Goal: Information Seeking & Learning: Check status

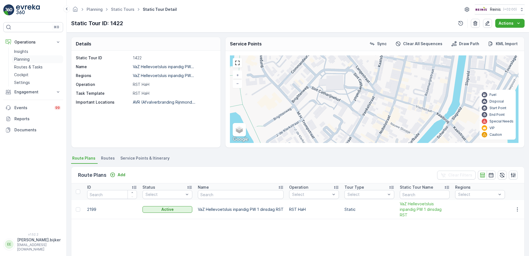
click at [26, 60] on p "Planning" at bounding box center [22, 59] width 16 height 6
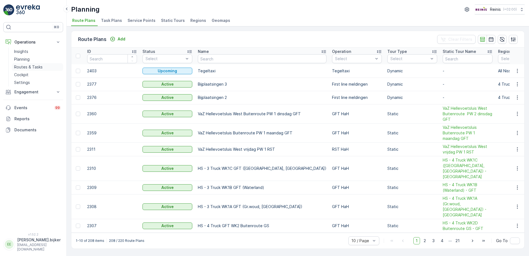
click at [27, 67] on p "Routes & Tasks" at bounding box center [28, 67] width 29 height 6
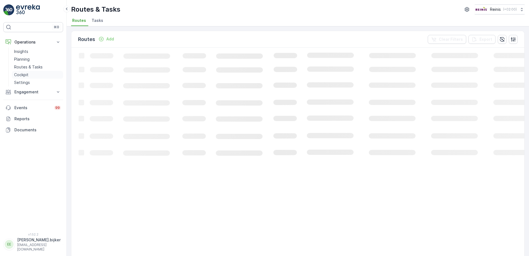
click at [22, 71] on link "Cockpit" at bounding box center [37, 75] width 51 height 8
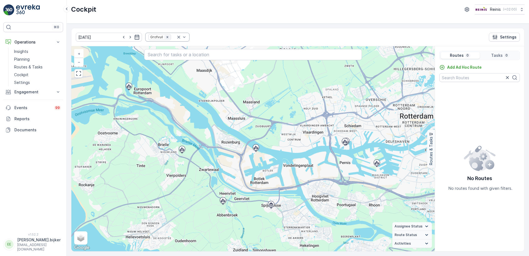
click at [166, 38] on icon "Remove Grofvuil" at bounding box center [167, 37] width 2 height 2
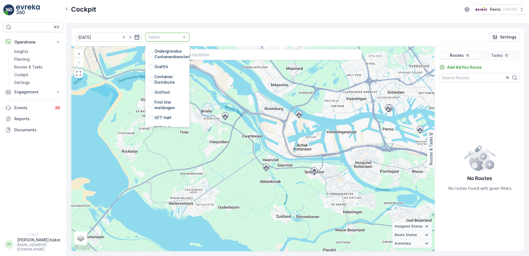
scroll to position [140, 0]
click at [155, 98] on p "RST HaH" at bounding box center [163, 101] width 17 height 6
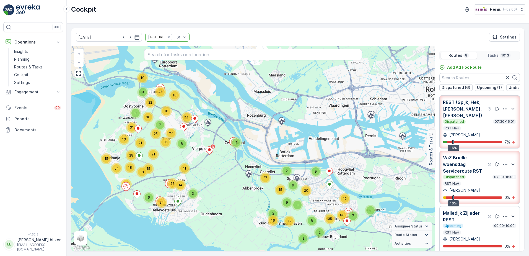
click at [481, 126] on div "Dispatched 07:30-16:01 RST HaH" at bounding box center [479, 124] width 73 height 11
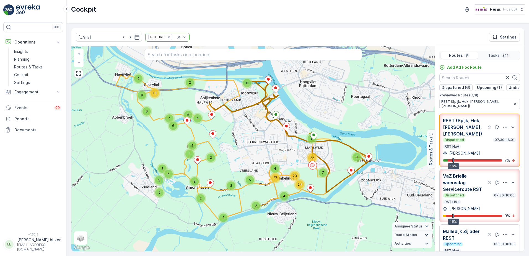
click at [498, 193] on p "07:30-16:00" at bounding box center [505, 195] width 22 height 4
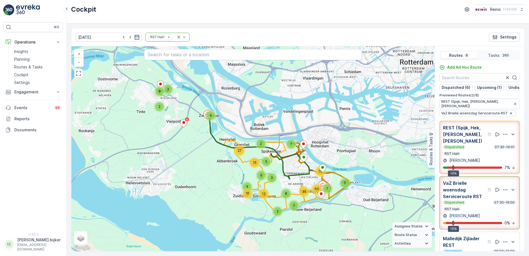
click at [478, 145] on div "Dispatched 07:30-16:01" at bounding box center [479, 147] width 73 height 4
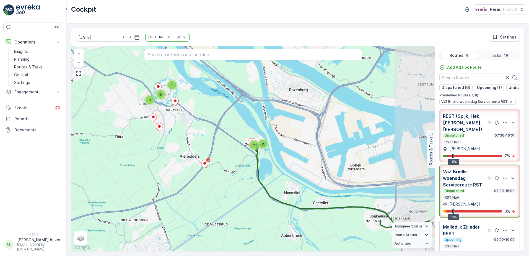
drag, startPoint x: 336, startPoint y: 193, endPoint x: 294, endPoint y: 157, distance: 55.5
click at [294, 157] on div "2 5 3 2 2 + − Satellite Roadmap Terrain Hybrid Leaflet Keyboard shortcuts Map D…" at bounding box center [253, 148] width 364 height 205
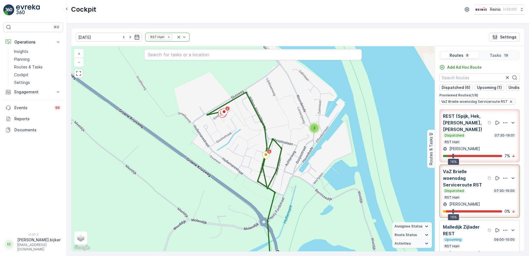
drag, startPoint x: 213, startPoint y: 110, endPoint x: 224, endPoint y: 121, distance: 16.3
click at [222, 121] on div "2 3 2 2 + − Satellite Roadmap Terrain Hybrid Leaflet Keyboard shortcuts Map Dat…" at bounding box center [253, 148] width 364 height 205
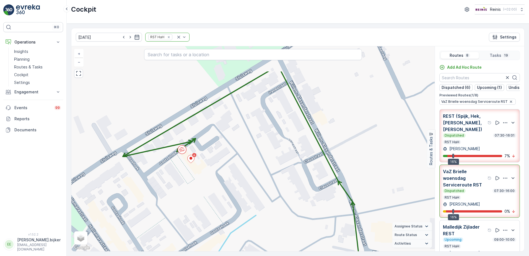
drag, startPoint x: 273, startPoint y: 97, endPoint x: 258, endPoint y: 127, distance: 34.4
click at [258, 127] on div "2 2 + − Satellite Roadmap Terrain Hybrid Leaflet Keyboard shortcuts Map Data Ma…" at bounding box center [253, 148] width 364 height 205
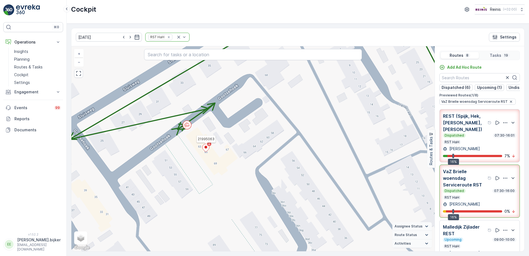
click at [207, 148] on ellipse at bounding box center [206, 147] width 3 height 3
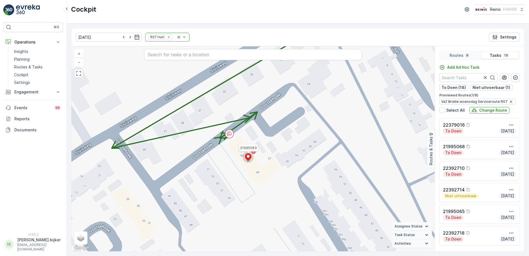
drag, startPoint x: 292, startPoint y: 146, endPoint x: 286, endPoint y: 156, distance: 11.2
click at [286, 156] on div "2 21995063 + − Satellite Roadmap Terrain Hybrid Leaflet Keyboard shortcuts Map …" at bounding box center [253, 148] width 364 height 205
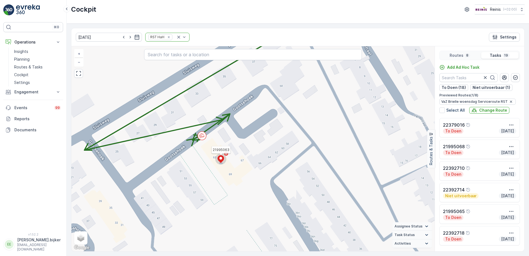
drag, startPoint x: 302, startPoint y: 157, endPoint x: 274, endPoint y: 159, distance: 27.5
click at [274, 159] on div "2 21995063 + − Satellite Roadmap Terrain Hybrid Leaflet Keyboard shortcuts Map …" at bounding box center [253, 148] width 364 height 205
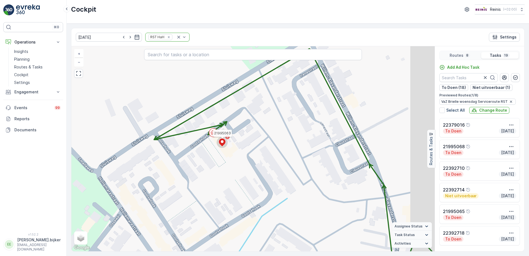
drag, startPoint x: 330, startPoint y: 175, endPoint x: 292, endPoint y: 159, distance: 41.0
click at [292, 159] on div "2 2 21995063 + − Satellite Roadmap Terrain Hybrid Leaflet Keyboard shortcuts Ma…" at bounding box center [253, 148] width 364 height 205
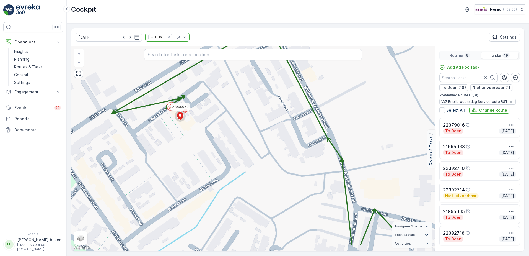
drag, startPoint x: 330, startPoint y: 187, endPoint x: 288, endPoint y: 161, distance: 49.6
click at [288, 161] on div "2 2 21995063 + − Satellite Roadmap Terrain Hybrid Leaflet Keyboard shortcuts Ma…" at bounding box center [253, 148] width 364 height 205
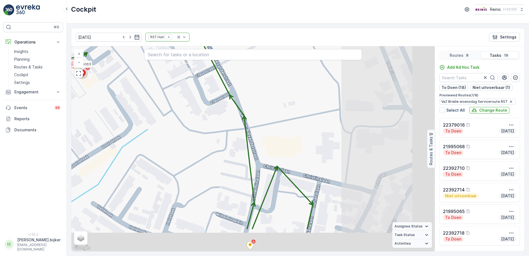
drag, startPoint x: 328, startPoint y: 184, endPoint x: 236, endPoint y: 143, distance: 100.7
click at [228, 140] on div "2 2 21995063 + − Satellite Roadmap Terrain Hybrid Leaflet Keyboard shortcuts Ma…" at bounding box center [253, 148] width 364 height 205
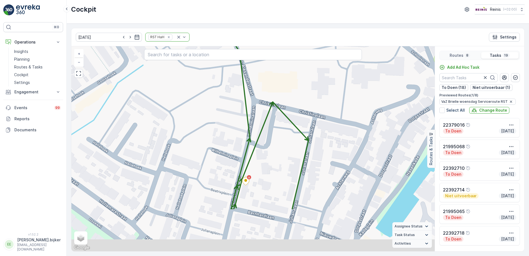
drag, startPoint x: 303, startPoint y: 172, endPoint x: 299, endPoint y: 109, distance: 63.6
click at [299, 106] on div "2 2 21995063 + − Satellite Roadmap Terrain Hybrid Leaflet Keyboard shortcuts Ma…" at bounding box center [253, 148] width 364 height 205
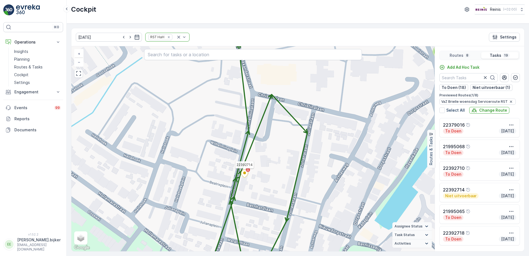
click at [247, 174] on icon at bounding box center [244, 174] width 7 height 8
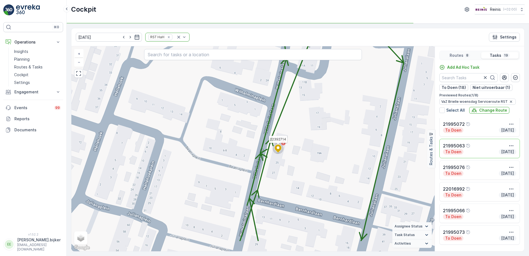
drag, startPoint x: 348, startPoint y: 184, endPoint x: 302, endPoint y: 153, distance: 56.1
click at [302, 154] on div "2 21995063 22392714 + − Satellite Roadmap Terrain Hybrid Leaflet Keyboard short…" at bounding box center [253, 148] width 364 height 205
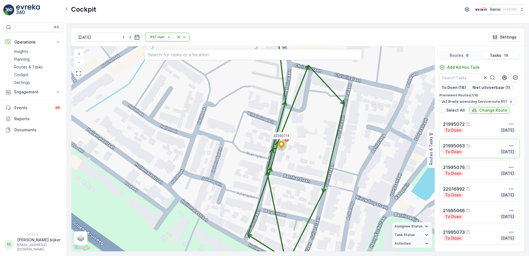
drag, startPoint x: 323, startPoint y: 166, endPoint x: 266, endPoint y: 137, distance: 63.3
click at [261, 133] on div "2 2 21995063 22392714 + − Satellite Roadmap Terrain Hybrid Leaflet Keyboard sho…" at bounding box center [253, 148] width 364 height 205
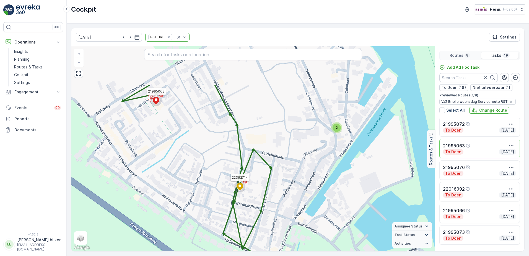
drag, startPoint x: 296, startPoint y: 130, endPoint x: 278, endPoint y: 188, distance: 61.1
click at [278, 188] on div "3 2 21995063 22392714 + − Satellite Roadmap Terrain Hybrid Leaflet Keyboard sho…" at bounding box center [253, 148] width 364 height 205
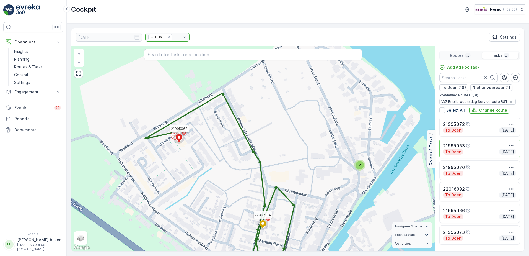
click at [193, 142] on div "3 2 21995063 22392714 + − Satellite Roadmap Terrain Hybrid Leaflet Keyboard sho…" at bounding box center [253, 148] width 364 height 205
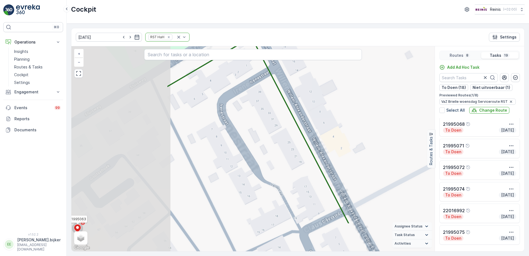
drag, startPoint x: 132, startPoint y: 162, endPoint x: 257, endPoint y: 150, distance: 124.9
click at [282, 109] on div "2 21995063 22392714 + − Satellite Roadmap Terrain Hybrid Leaflet Keyboard short…" at bounding box center [253, 148] width 364 height 205
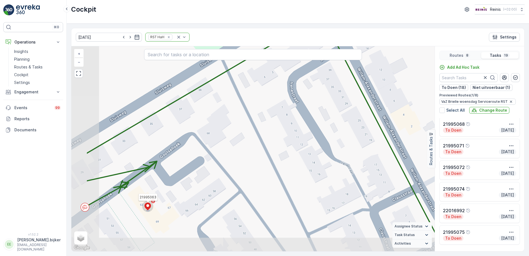
drag, startPoint x: 159, startPoint y: 190, endPoint x: 199, endPoint y: 177, distance: 42.1
click at [199, 177] on div "2 21995063 22392714 + − Satellite Roadmap Terrain Hybrid Leaflet Keyboard short…" at bounding box center [253, 148] width 364 height 205
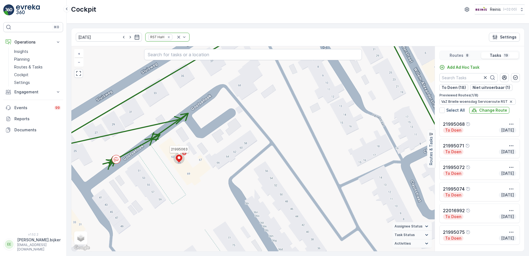
drag, startPoint x: 174, startPoint y: 183, endPoint x: 201, endPoint y: 141, distance: 49.3
click at [201, 141] on div "2 21995063 22392714 + − Satellite Roadmap Terrain Hybrid Leaflet Keyboard short…" at bounding box center [253, 148] width 364 height 205
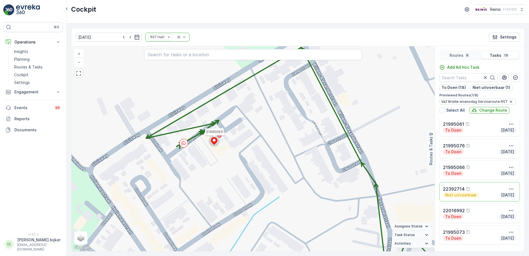
drag, startPoint x: 371, startPoint y: 164, endPoint x: 348, endPoint y: 154, distance: 24.8
click at [348, 154] on div "2 2 21995063 22392714 + − Satellite Roadmap Terrain Hybrid Leaflet Keyboard sho…" at bounding box center [253, 148] width 364 height 205
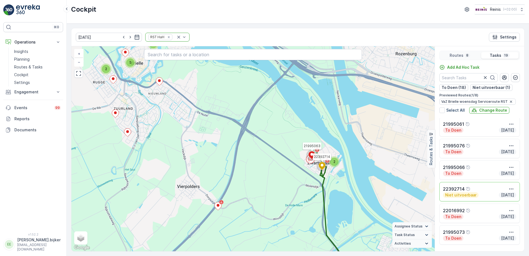
drag, startPoint x: 352, startPoint y: 175, endPoint x: 318, endPoint y: 176, distance: 33.5
click at [318, 176] on div "2 5 2 2 21995063 22392714 + − Satellite Roadmap Terrain Hybrid Leaflet Keyboard…" at bounding box center [253, 148] width 364 height 205
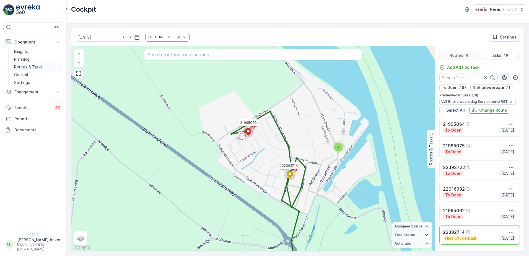
click at [38, 68] on p "Routes & Tasks" at bounding box center [28, 67] width 29 height 6
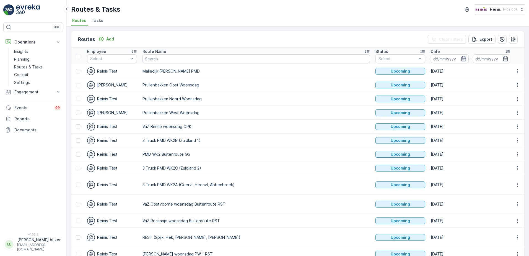
click at [462, 58] on icon "button" at bounding box center [464, 58] width 5 height 5
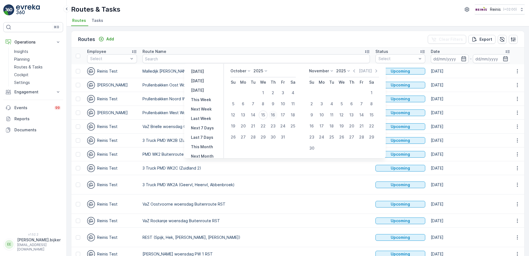
click at [276, 114] on div "16" at bounding box center [273, 114] width 9 height 9
type input "[DATE]"
click at [276, 114] on div "16" at bounding box center [273, 114] width 9 height 9
type input "[DATE]"
click at [276, 114] on div "16" at bounding box center [273, 114] width 9 height 9
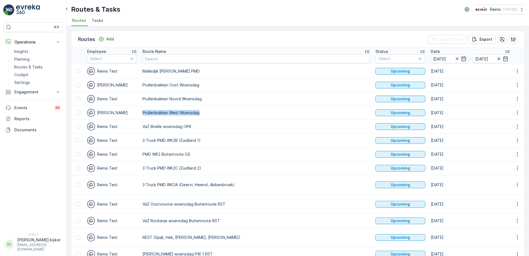
click at [276, 114] on p "Prullenbakken West Woensdag" at bounding box center [257, 113] width 228 height 6
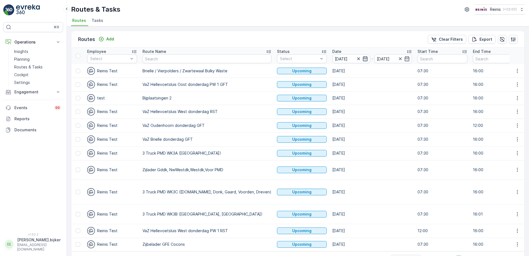
click at [363, 58] on icon "button" at bounding box center [365, 58] width 5 height 5
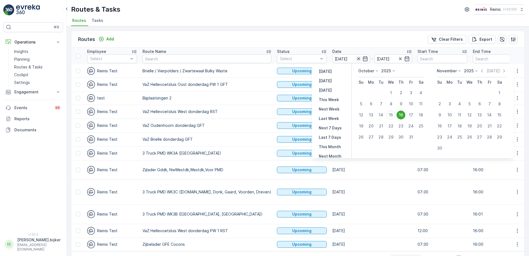
click at [357, 58] on icon "button" at bounding box center [358, 58] width 3 height 3
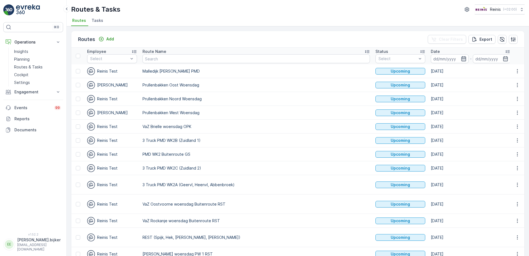
click at [461, 58] on icon "button" at bounding box center [464, 59] width 6 height 6
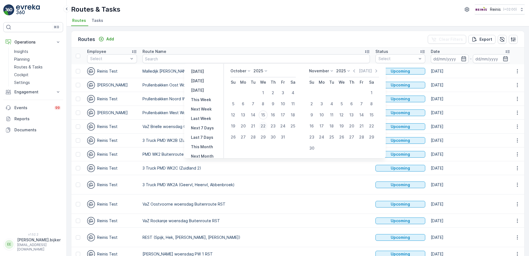
click at [267, 126] on div "22" at bounding box center [263, 126] width 9 height 9
type input "[DATE]"
click at [267, 126] on div "22" at bounding box center [263, 126] width 9 height 9
type input "[DATE]"
click at [267, 126] on div "22" at bounding box center [263, 126] width 9 height 9
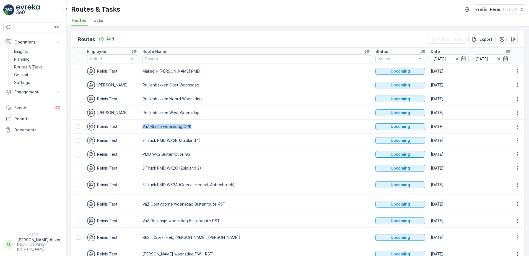
click at [267, 126] on p "VaZ Brielle woensdag OPK" at bounding box center [257, 127] width 228 height 6
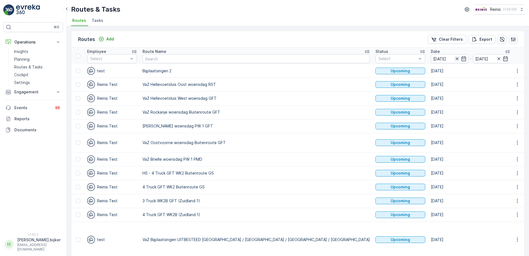
drag, startPoint x: 267, startPoint y: 126, endPoint x: 373, endPoint y: 57, distance: 127.3
click at [455, 57] on icon "button" at bounding box center [458, 59] width 6 height 6
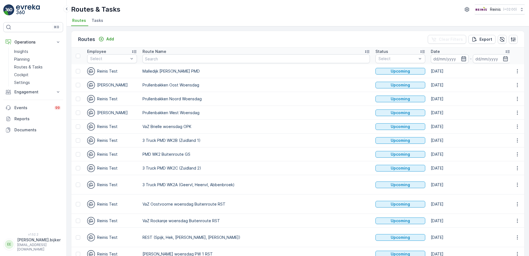
click at [461, 58] on icon "button" at bounding box center [464, 59] width 6 height 6
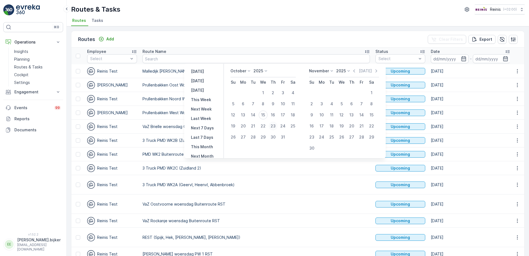
click at [278, 125] on div "23" at bounding box center [273, 126] width 9 height 9
type input "[DATE]"
click at [278, 125] on div "23" at bounding box center [273, 126] width 9 height 9
type input "[DATE]"
click at [278, 125] on div "23" at bounding box center [273, 126] width 9 height 9
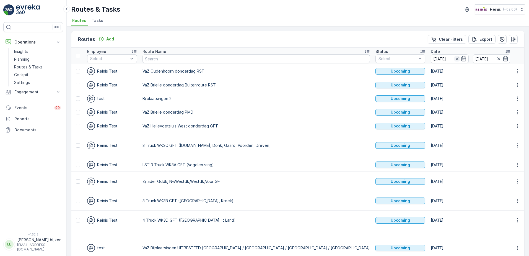
click at [456, 58] on icon "button" at bounding box center [457, 58] width 3 height 3
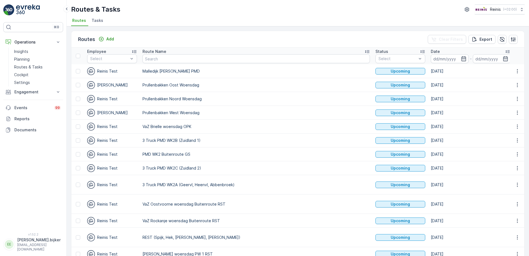
click at [461, 58] on icon "button" at bounding box center [464, 59] width 6 height 6
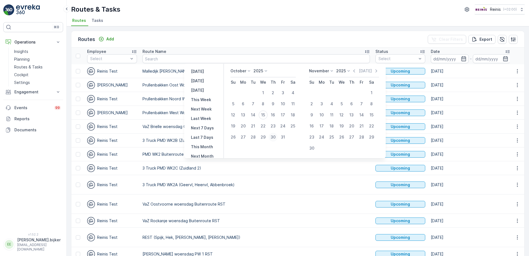
click at [277, 137] on div "30" at bounding box center [273, 137] width 9 height 9
type input "[DATE]"
click at [277, 137] on div "30" at bounding box center [273, 137] width 9 height 9
type input "[DATE]"
click at [277, 137] on div "30" at bounding box center [273, 137] width 9 height 9
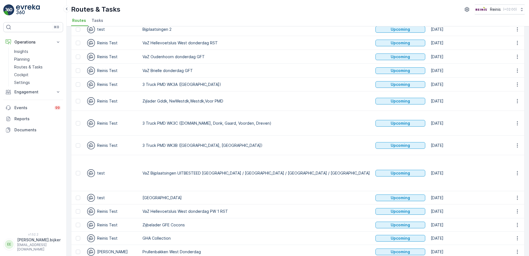
scroll to position [101, 0]
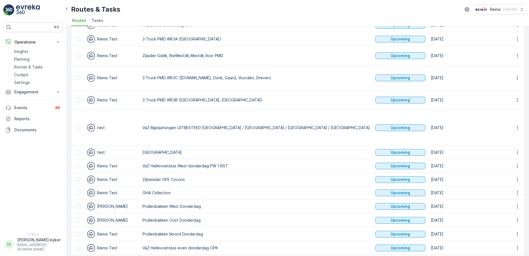
drag, startPoint x: 175, startPoint y: 169, endPoint x: 135, endPoint y: 171, distance: 40.8
click at [230, 199] on td "Prullenbakken West Donderdag" at bounding box center [256, 206] width 233 height 14
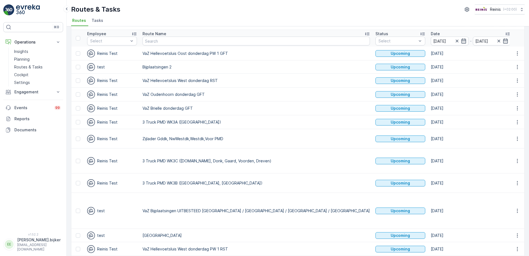
scroll to position [0, 0]
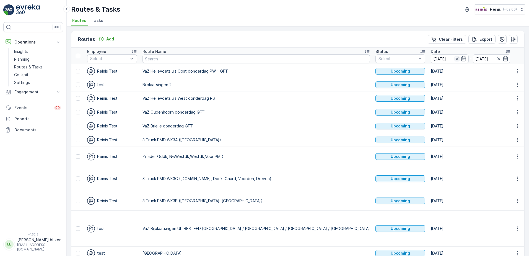
click at [455, 58] on icon "button" at bounding box center [458, 59] width 6 height 6
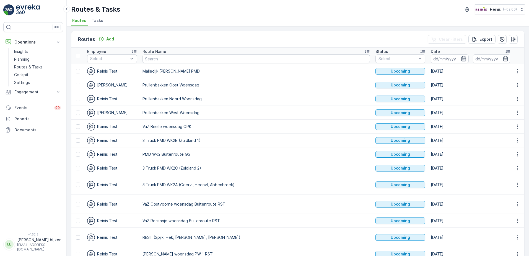
click at [461, 57] on icon "button" at bounding box center [464, 59] width 6 height 6
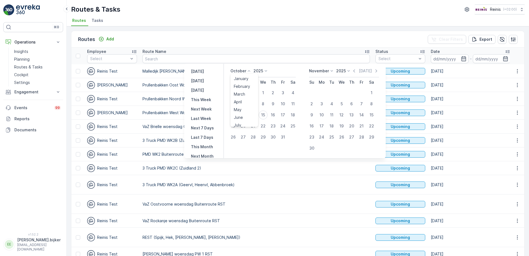
click at [250, 70] on icon at bounding box center [249, 71] width 6 height 6
click at [249, 114] on span "November" at bounding box center [243, 114] width 19 height 6
click at [277, 104] on div "6" at bounding box center [273, 103] width 9 height 9
type input "[DATE]"
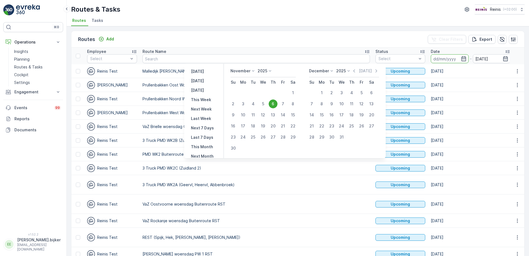
click at [277, 104] on div "6" at bounding box center [273, 103] width 9 height 9
type input "[DATE]"
click at [277, 104] on div "6" at bounding box center [273, 103] width 9 height 9
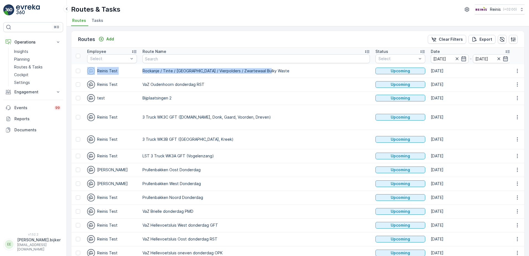
drag, startPoint x: 264, startPoint y: 68, endPoint x: 132, endPoint y: 72, distance: 133.0
click at [237, 40] on div "Routes Add Clear Filters Export" at bounding box center [297, 39] width 453 height 17
